Goal: Transaction & Acquisition: Subscribe to service/newsletter

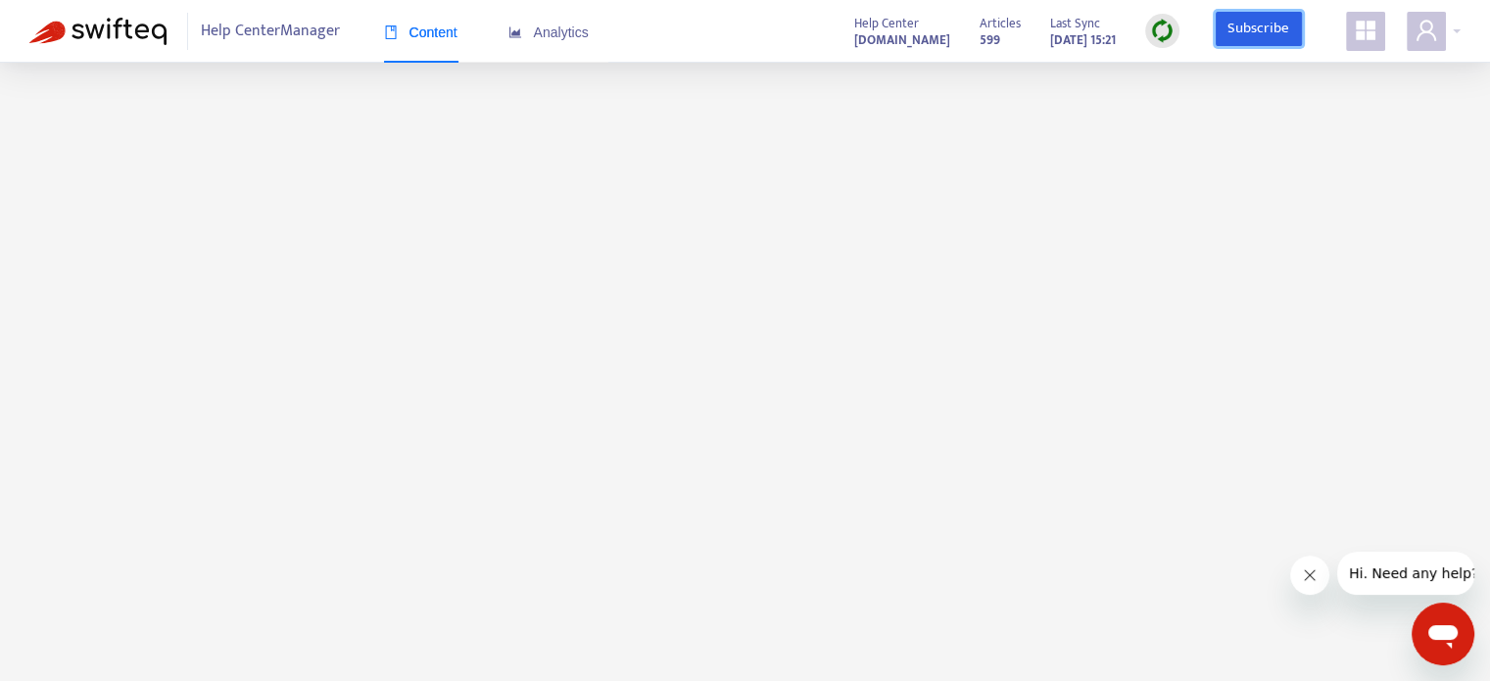
click at [1244, 22] on link "Subscribe" at bounding box center [1258, 29] width 86 height 35
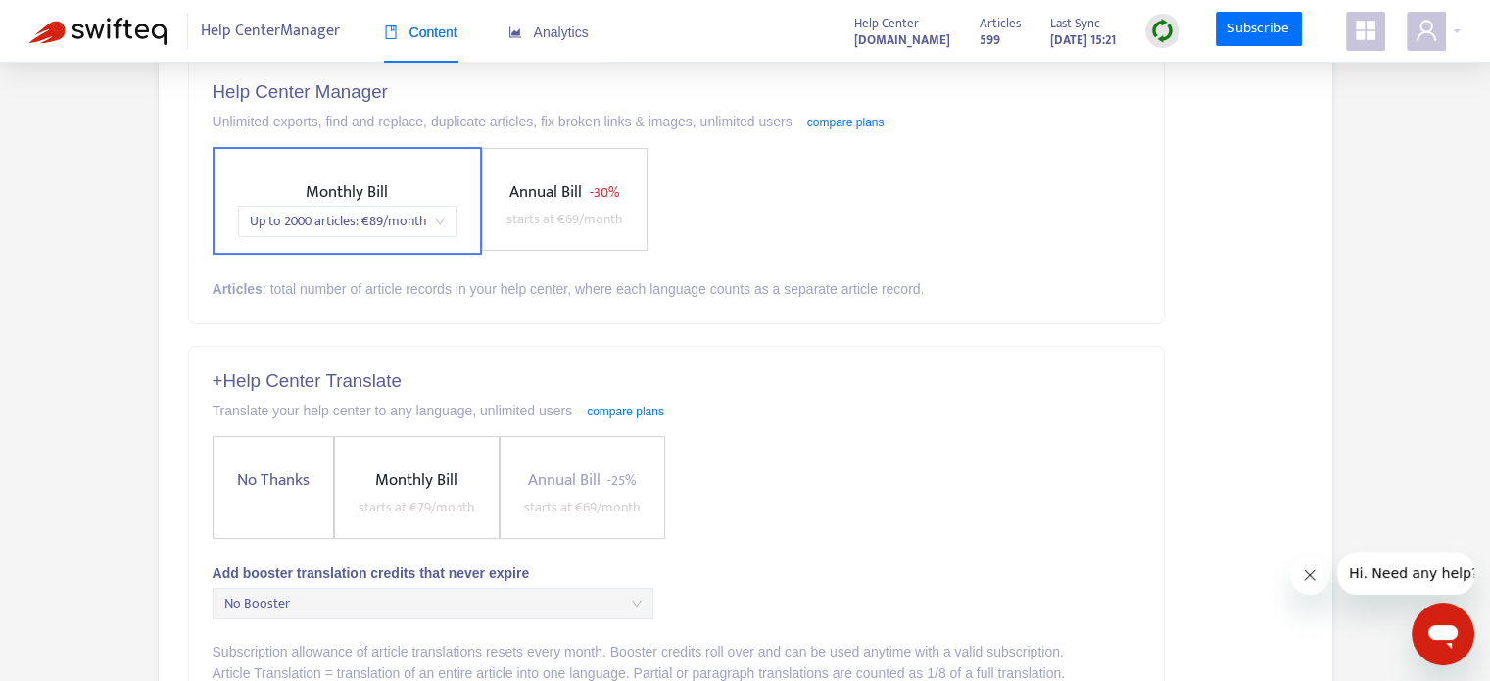
scroll to position [228, 0]
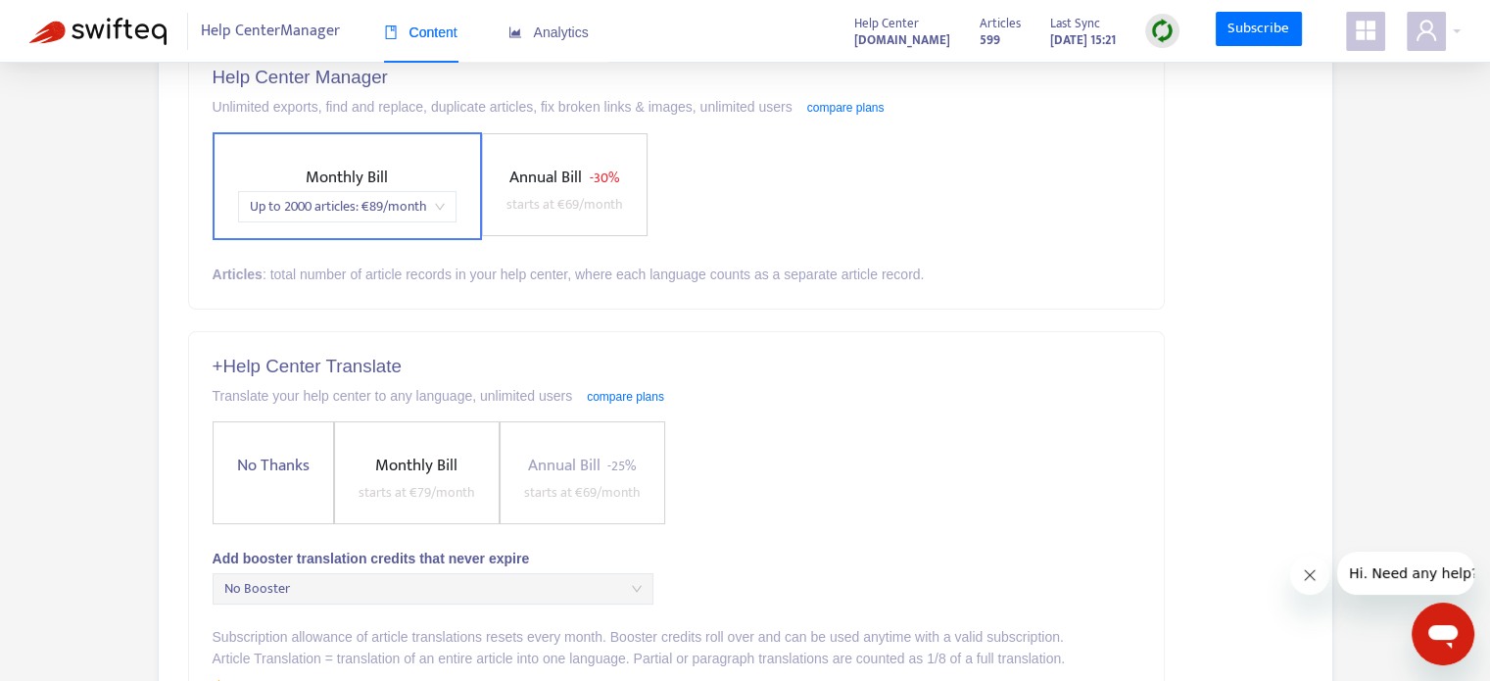
click at [575, 217] on label "Annual Bill - 30% starts at € 69 /month" at bounding box center [565, 184] width 166 height 103
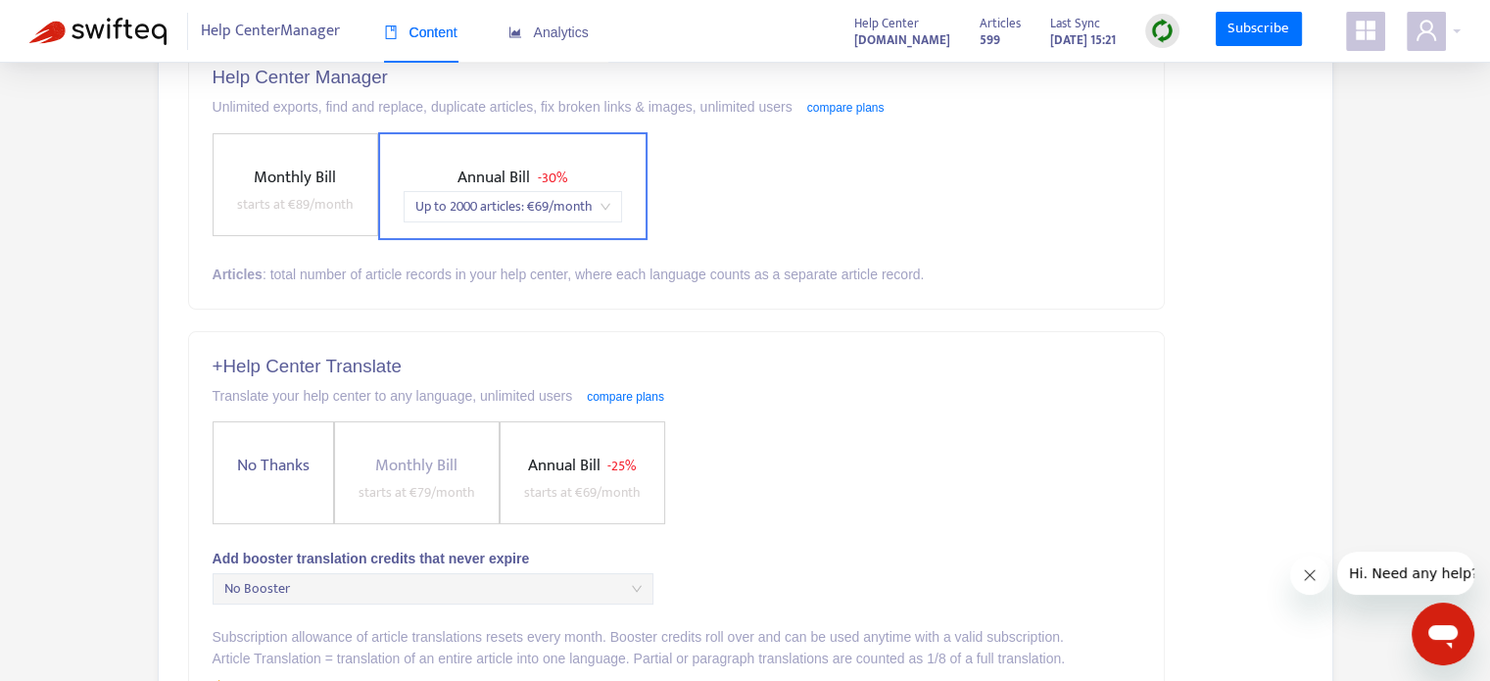
scroll to position [456, 0]
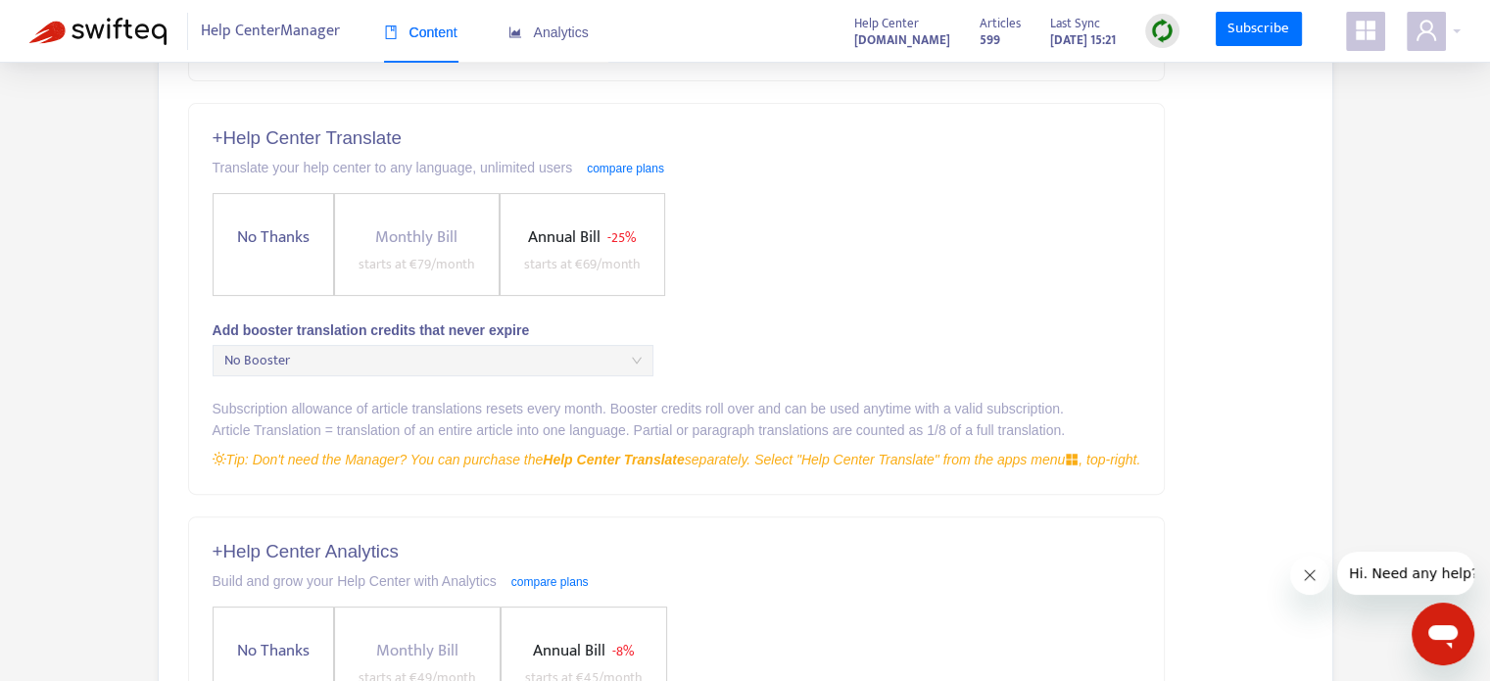
click at [271, 230] on span "No Thanks" at bounding box center [273, 237] width 88 height 26
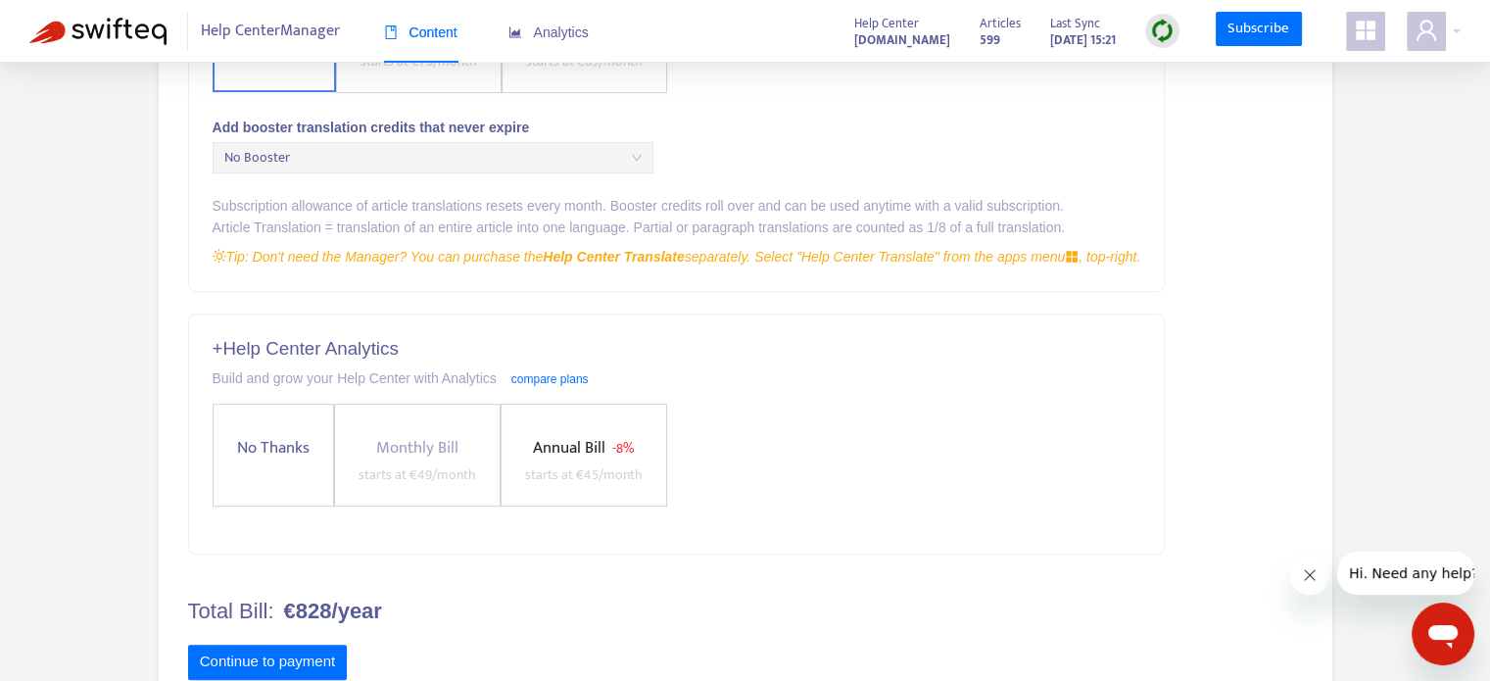
scroll to position [686, 0]
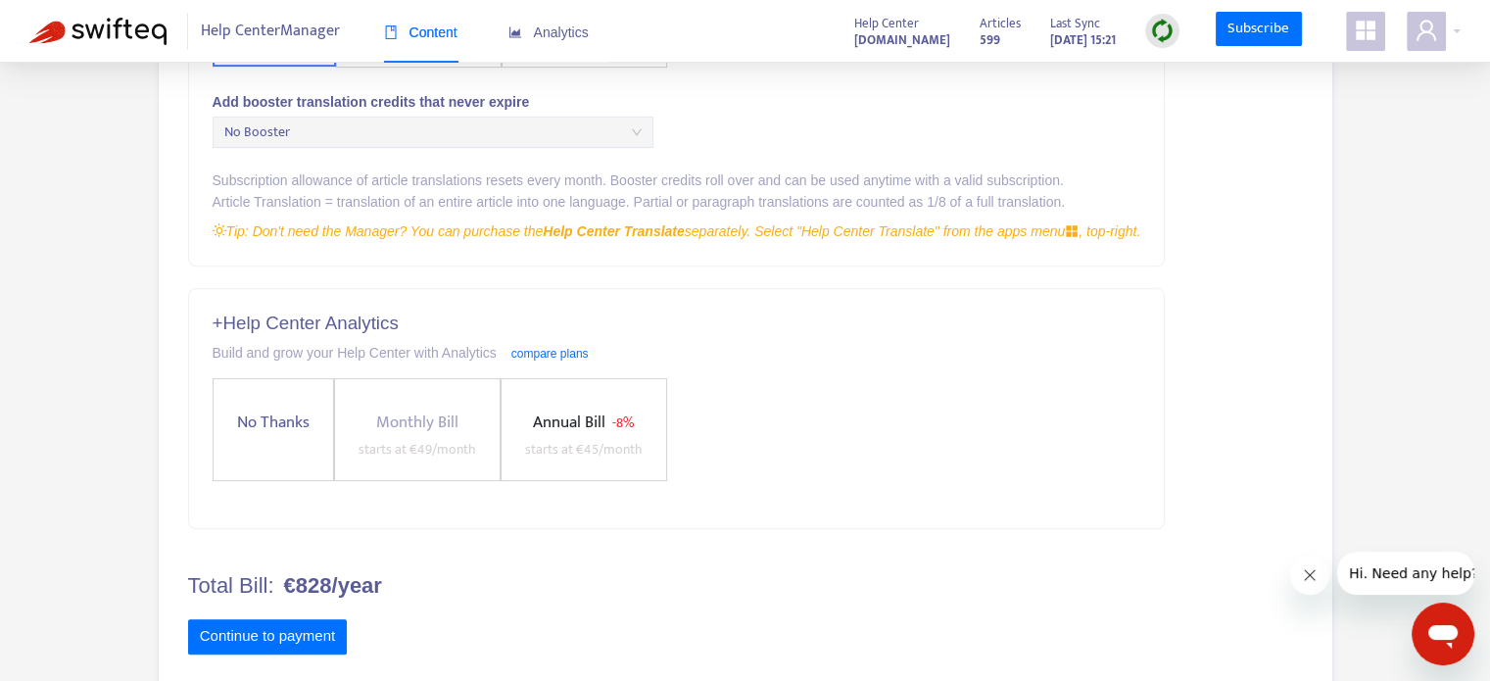
click at [571, 402] on label "Annual Bill - 8% starts at € 45 /month" at bounding box center [583, 429] width 166 height 103
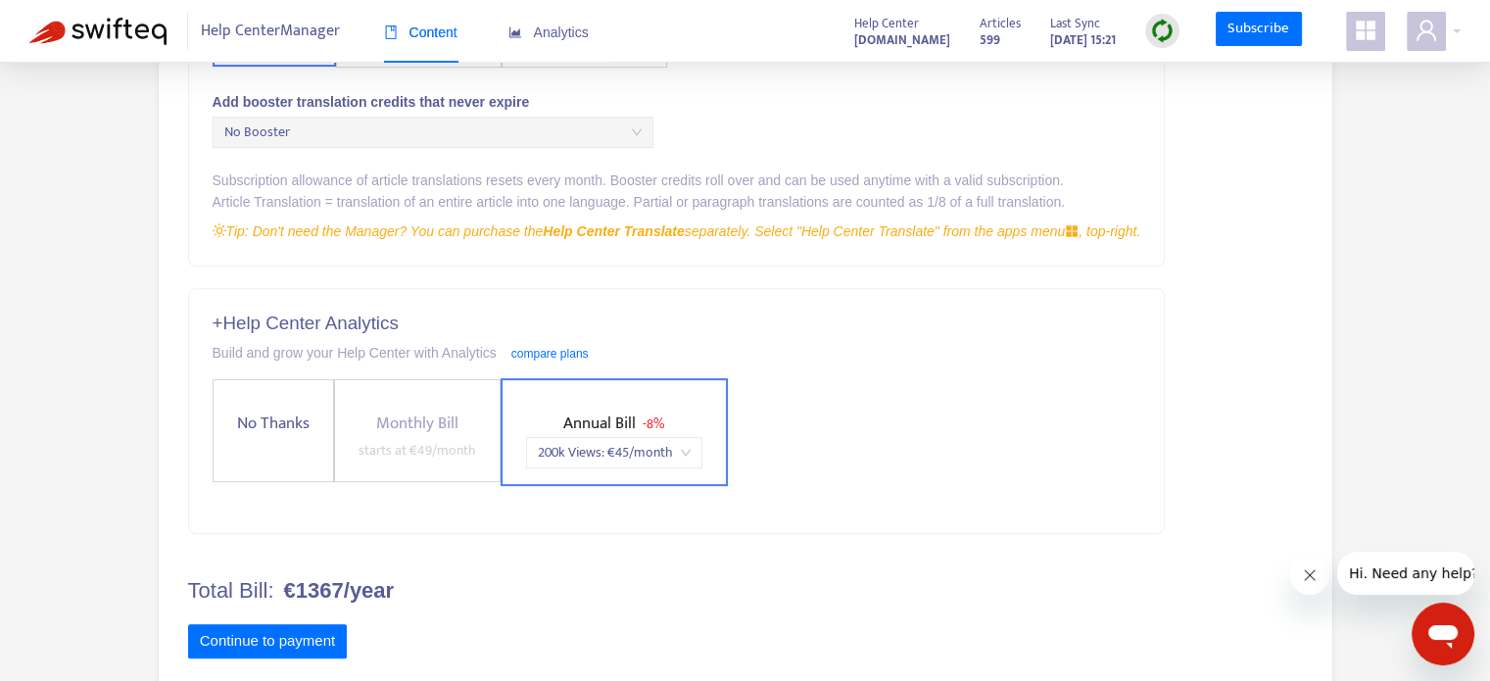
scroll to position [721, 0]
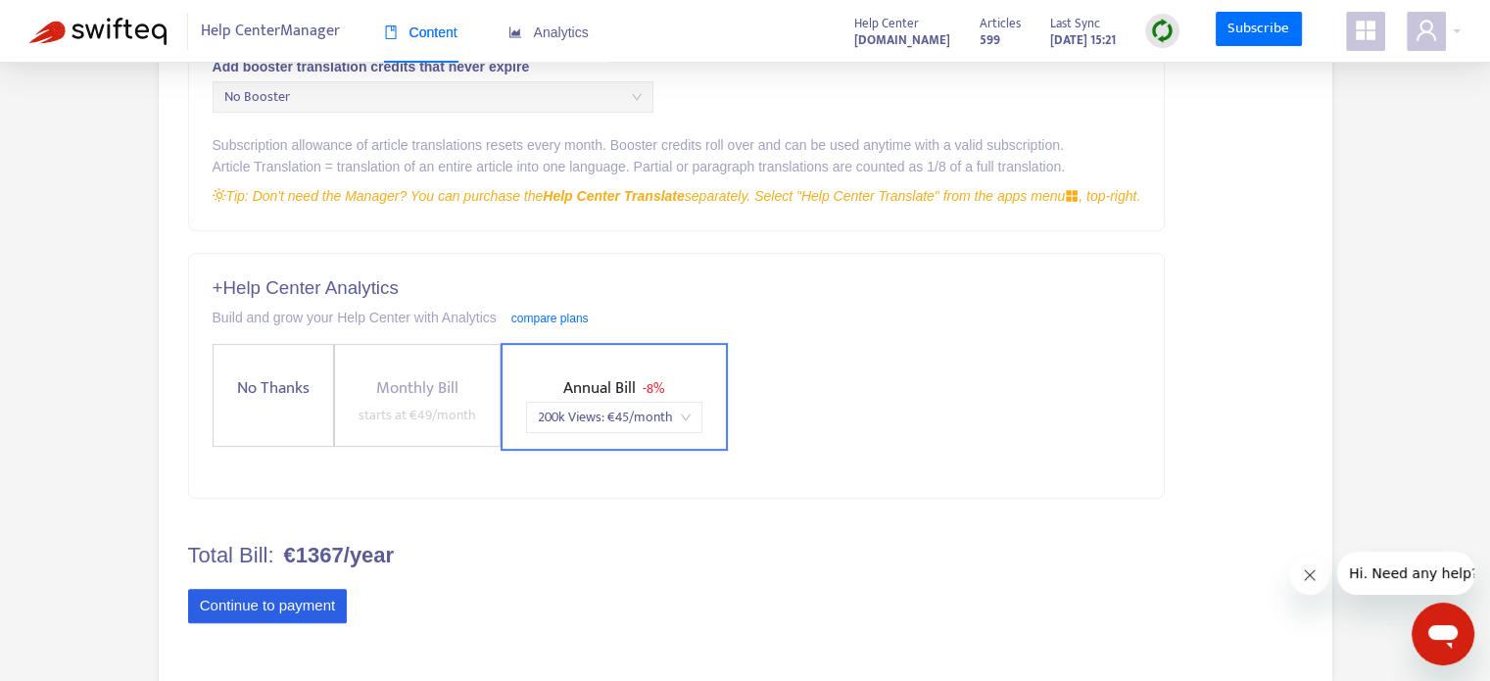
click at [332, 598] on button "Continue to payment" at bounding box center [268, 606] width 160 height 35
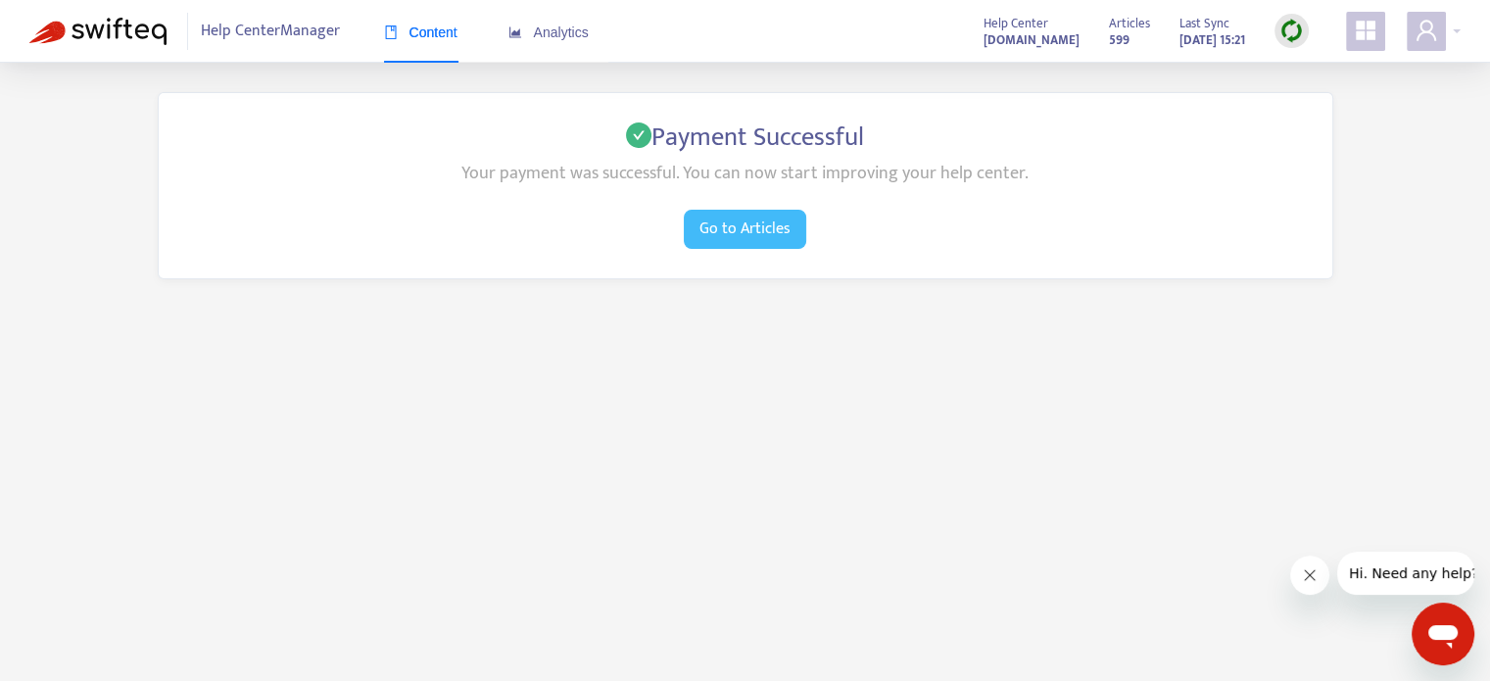
click at [712, 227] on span "Go to Articles" at bounding box center [744, 228] width 91 height 24
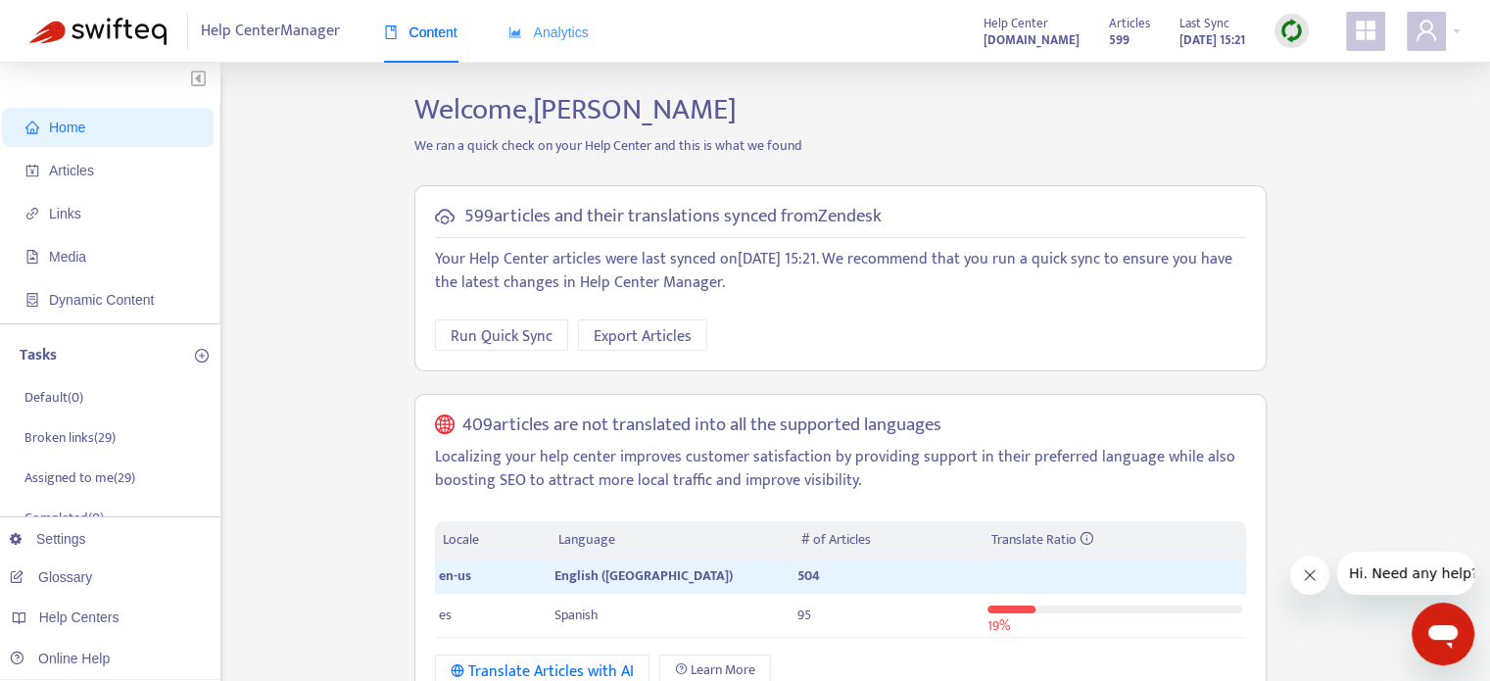
click at [563, 43] on div "Analytics" at bounding box center [548, 33] width 80 height 60
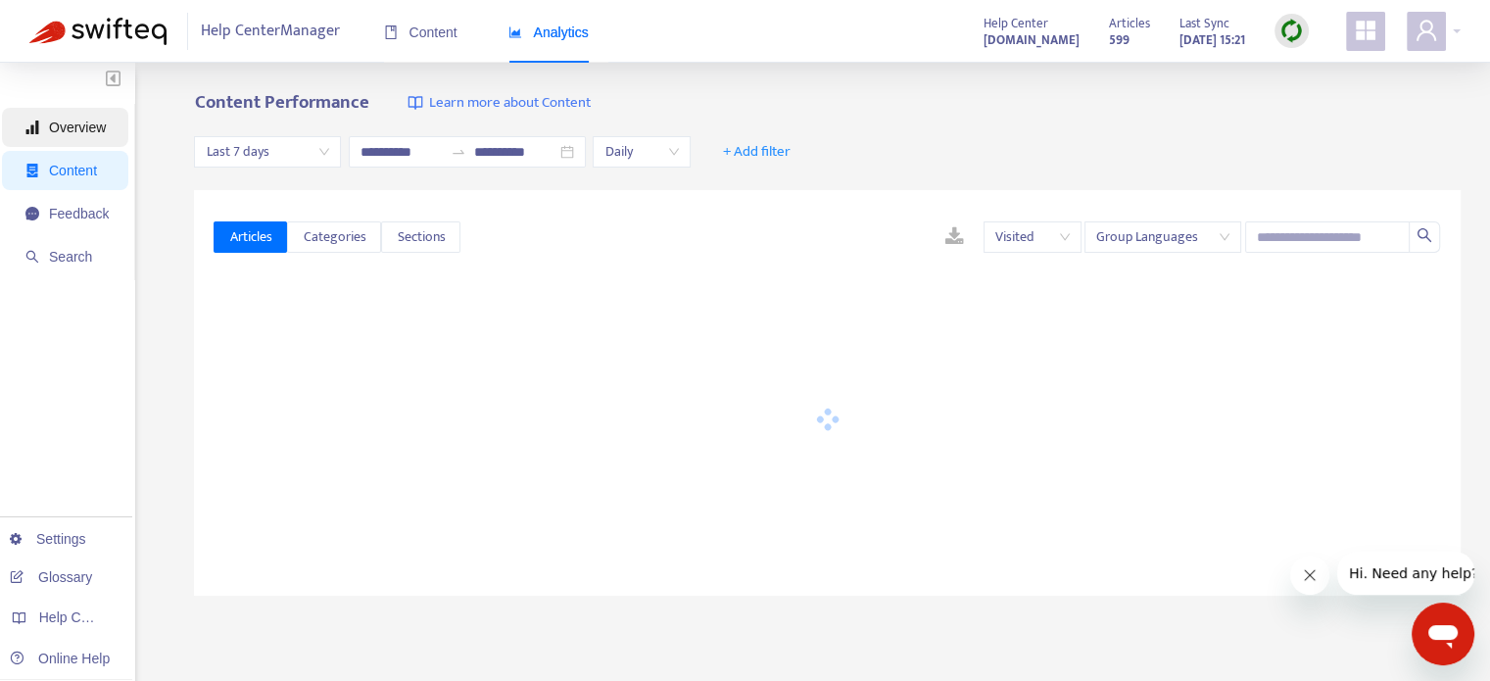
click at [99, 131] on span "Overview" at bounding box center [77, 127] width 57 height 16
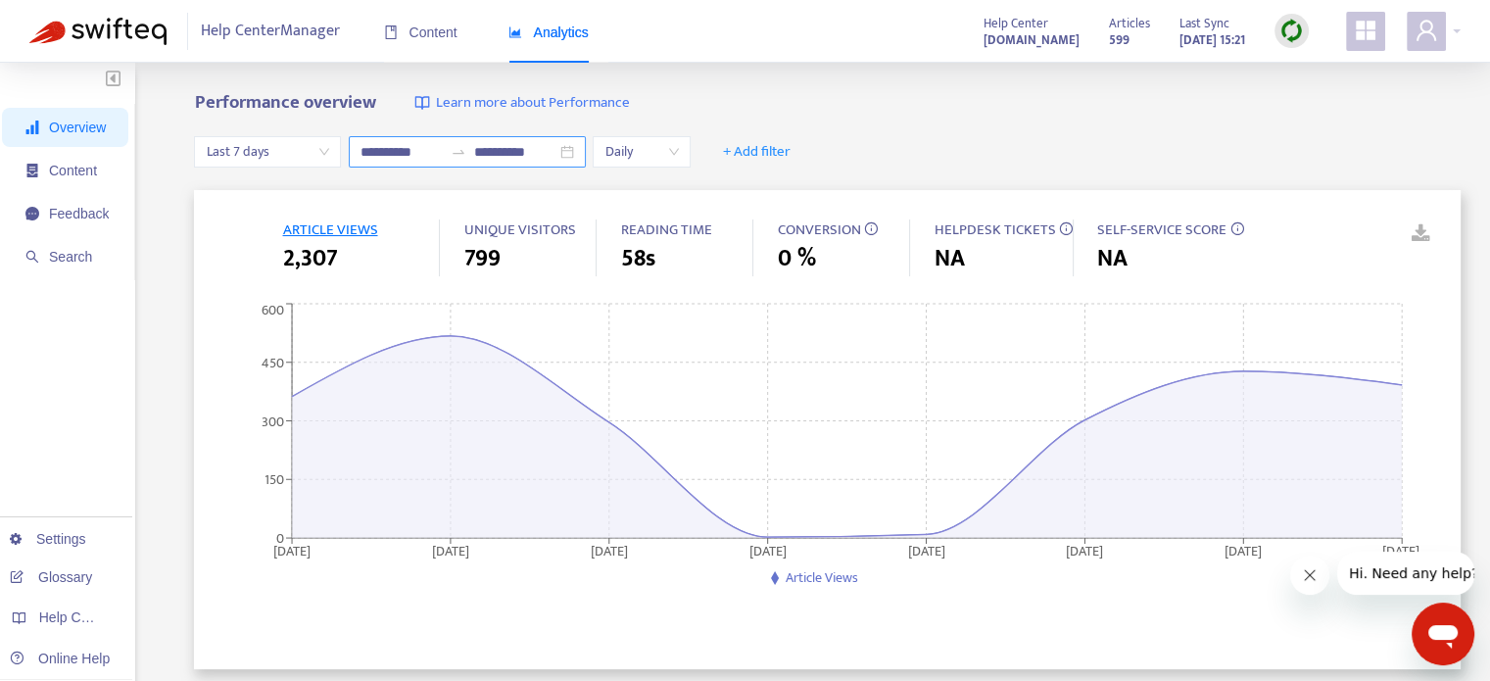
click at [586, 153] on div "**********" at bounding box center [467, 151] width 237 height 31
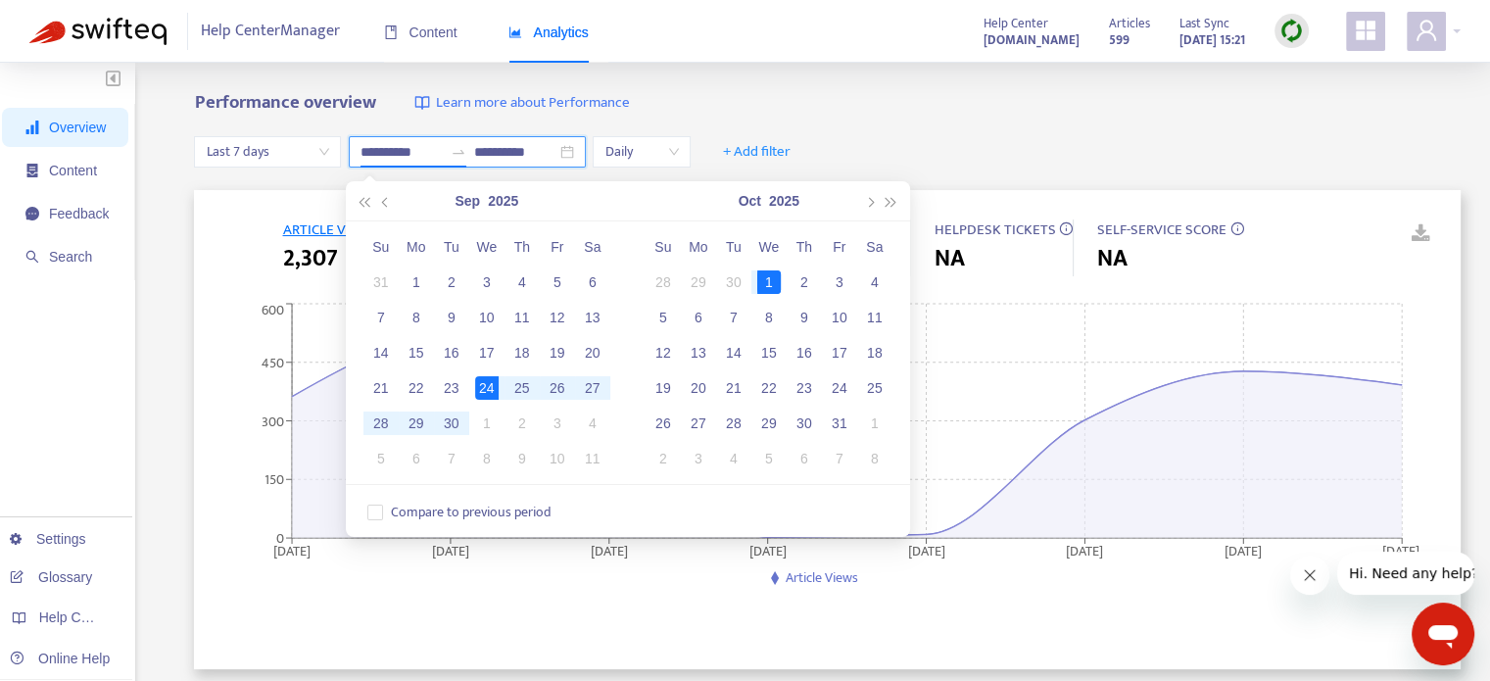
click at [586, 153] on div "**********" at bounding box center [467, 151] width 237 height 31
click at [556, 152] on input "**********" at bounding box center [515, 152] width 82 height 22
click at [291, 157] on span "Last 7 days" at bounding box center [267, 151] width 123 height 29
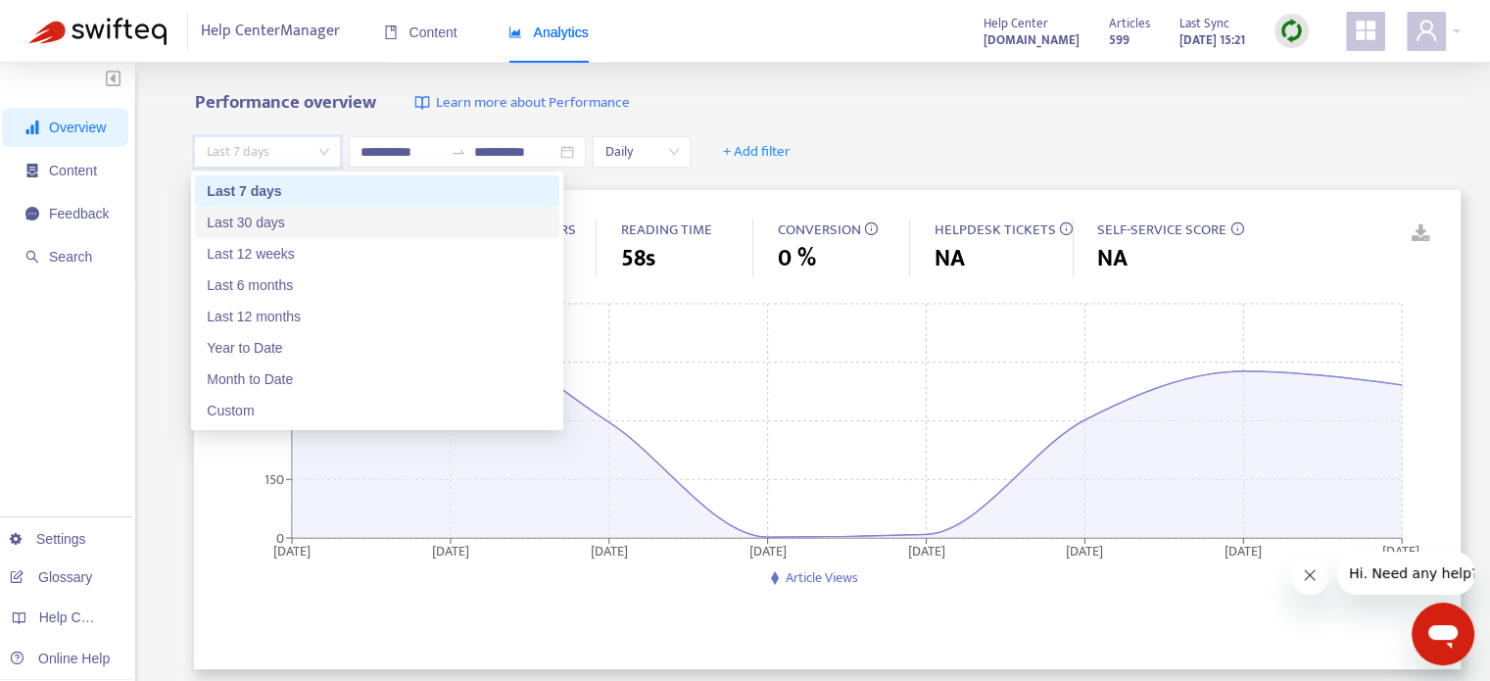
click at [253, 226] on div "Last 30 days" at bounding box center [377, 223] width 341 height 22
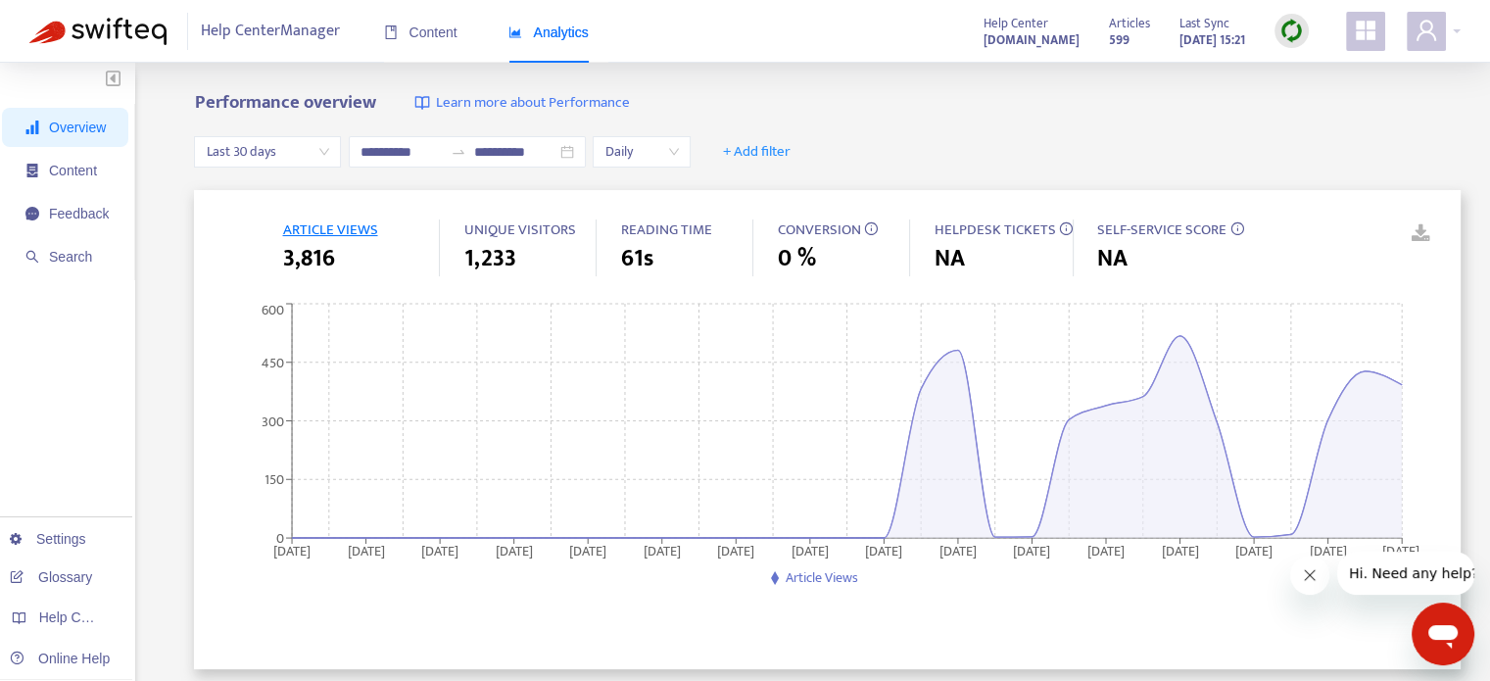
click at [176, 207] on div "**********" at bounding box center [744, 665] width 1431 height 1146
click at [96, 133] on span "Overview" at bounding box center [77, 127] width 57 height 16
click at [327, 158] on div "Last 30 days" at bounding box center [267, 151] width 147 height 31
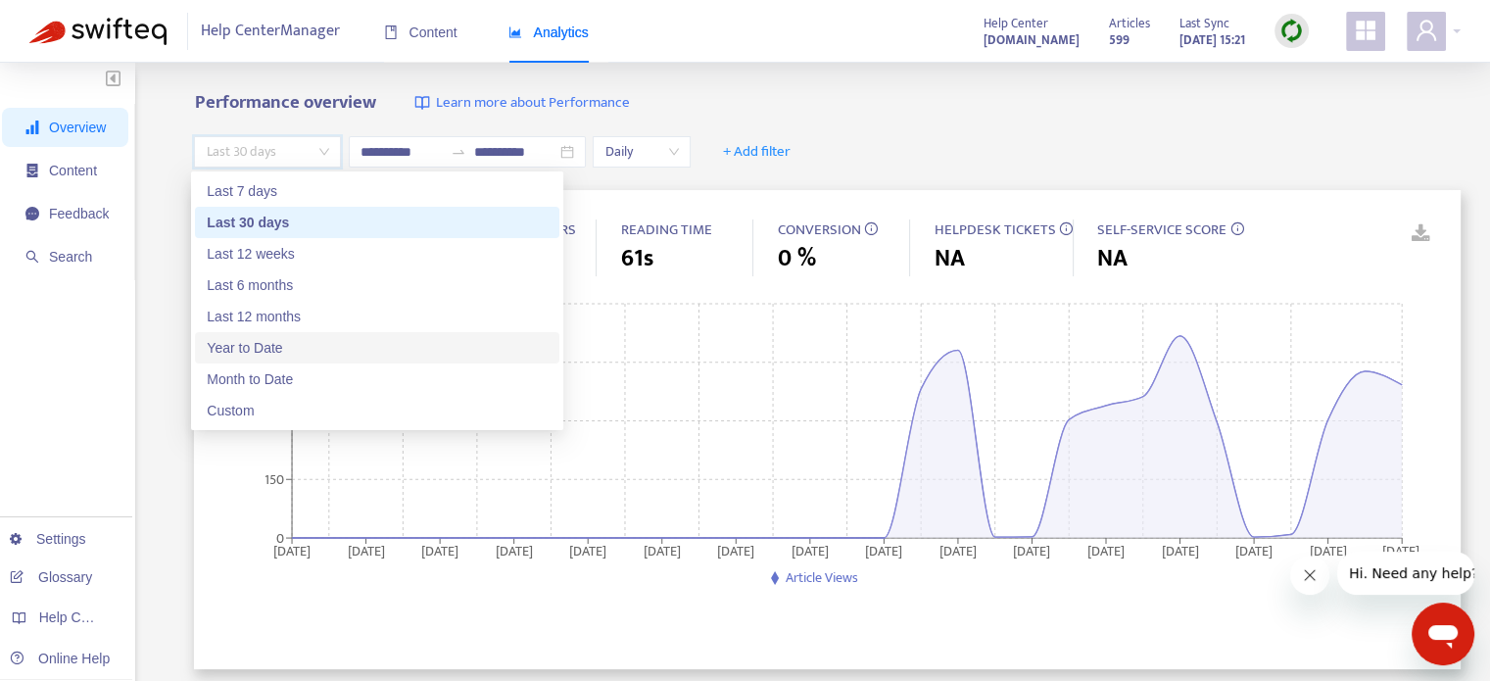
click at [278, 346] on div "Year to Date" at bounding box center [377, 348] width 341 height 22
type input "**********"
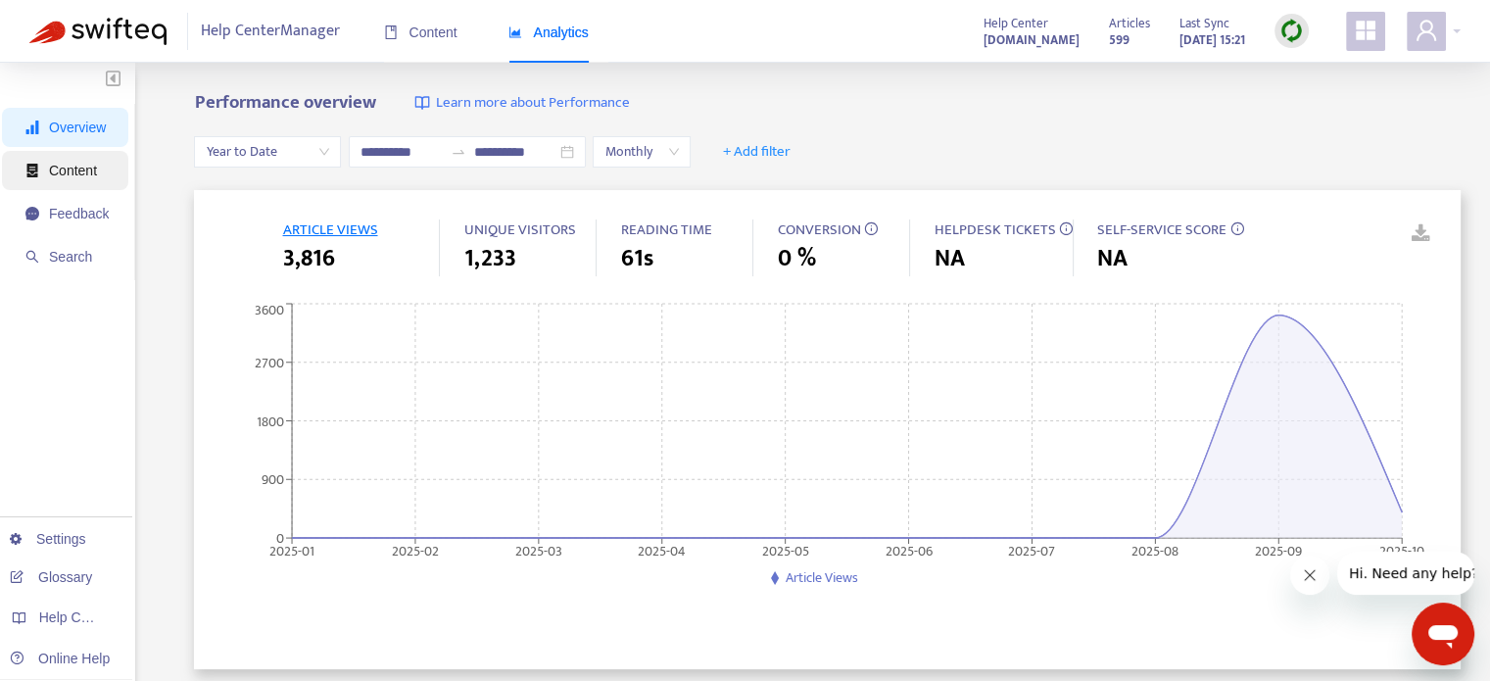
click at [93, 178] on span "Content" at bounding box center [73, 171] width 48 height 16
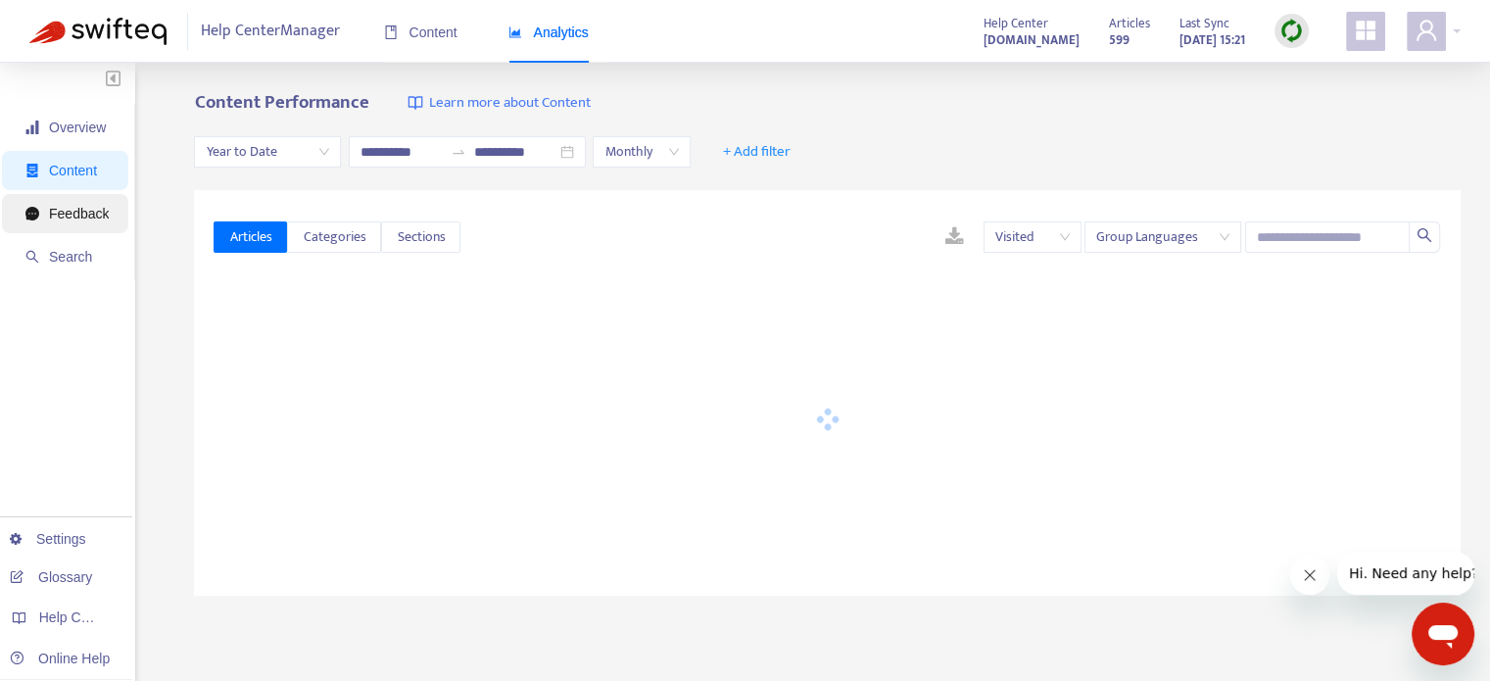
click at [71, 211] on span "Feedback" at bounding box center [79, 214] width 60 height 16
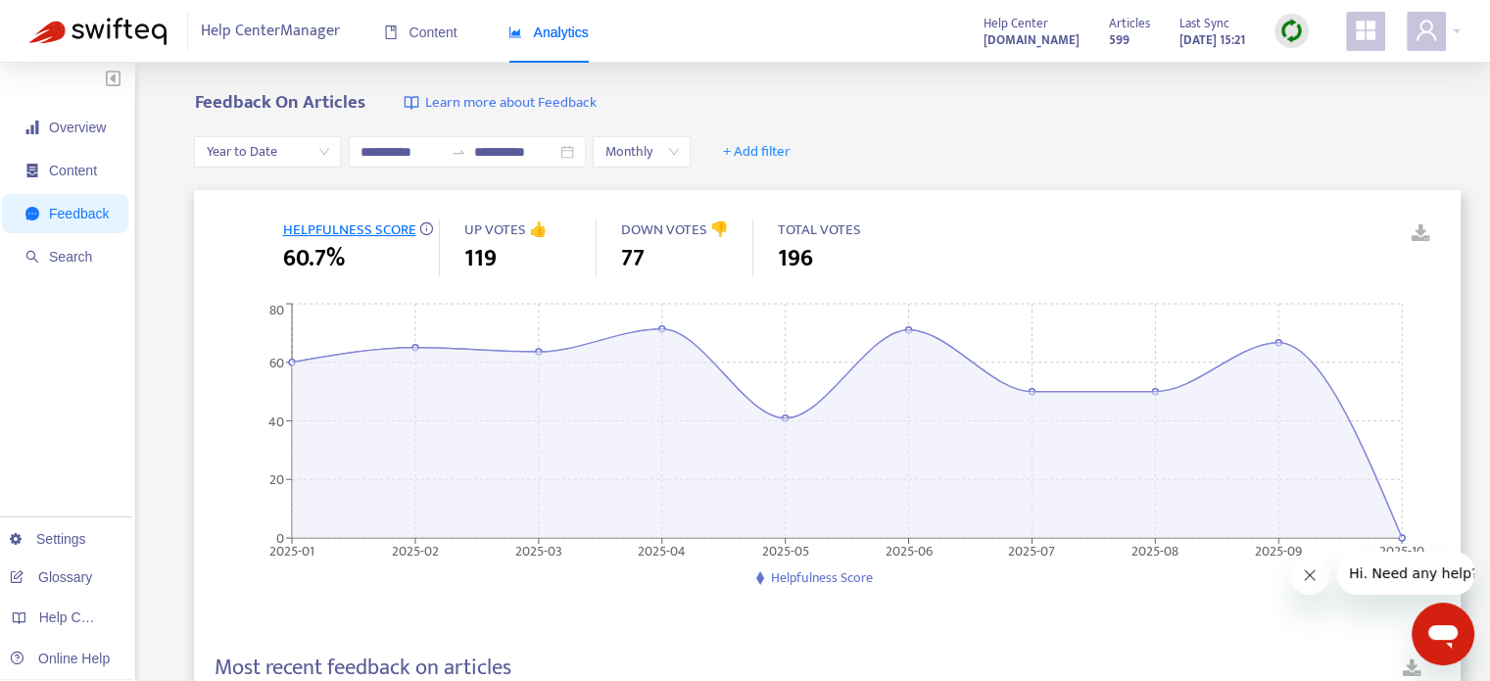
click at [338, 229] on span "HELPFULNESS SCORE" at bounding box center [348, 229] width 133 height 24
click at [701, 228] on span "DOWN VOTES 👎" at bounding box center [674, 229] width 108 height 24
